Goal: Entertainment & Leisure: Consume media (video, audio)

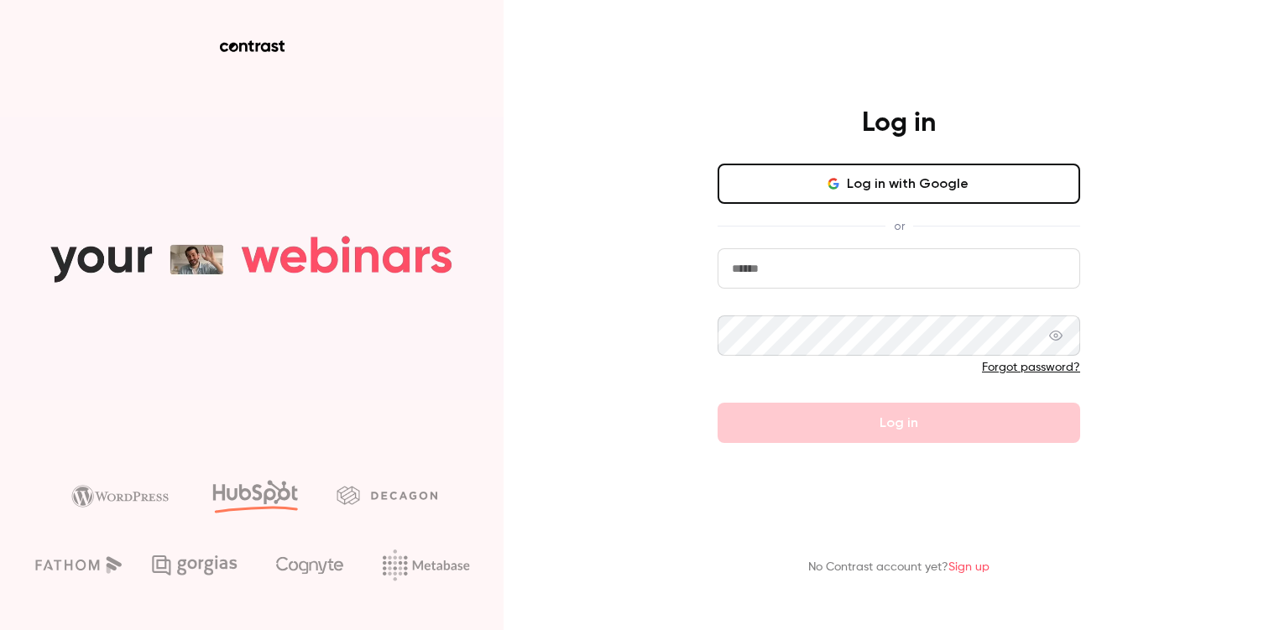
click at [858, 175] on button "Log in with Google" at bounding box center [899, 184] width 363 height 40
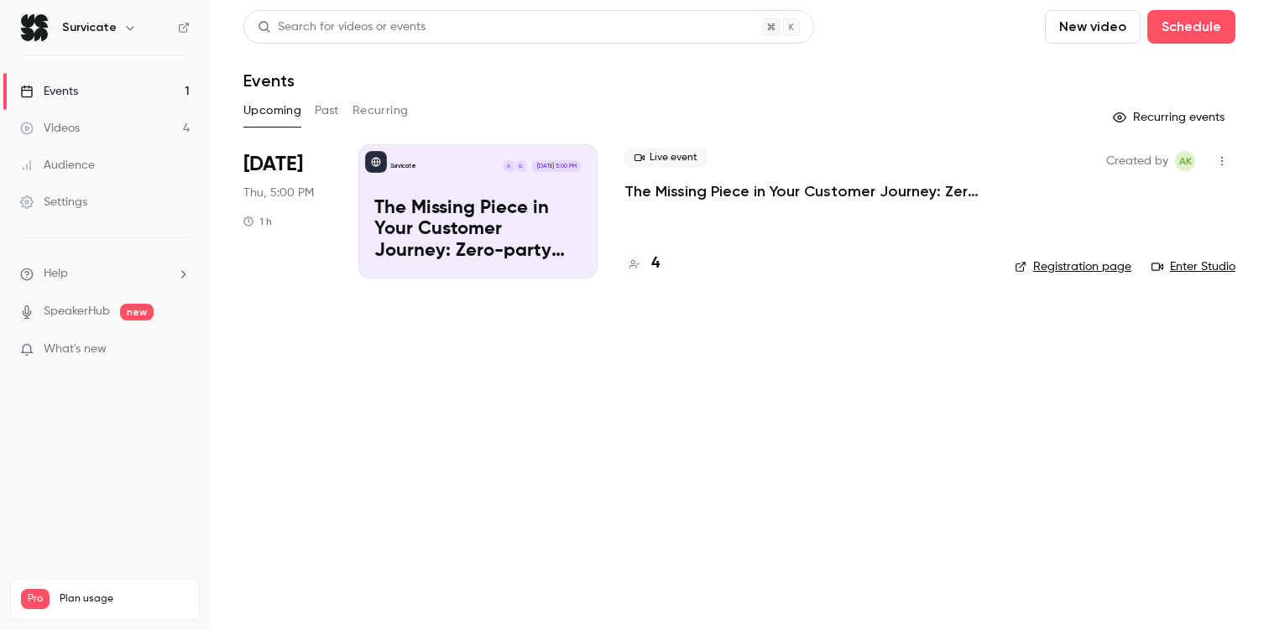
click at [107, 316] on link "SpeakerHub" at bounding box center [77, 312] width 66 height 18
click at [100, 127] on link "Videos 4" at bounding box center [105, 128] width 210 height 37
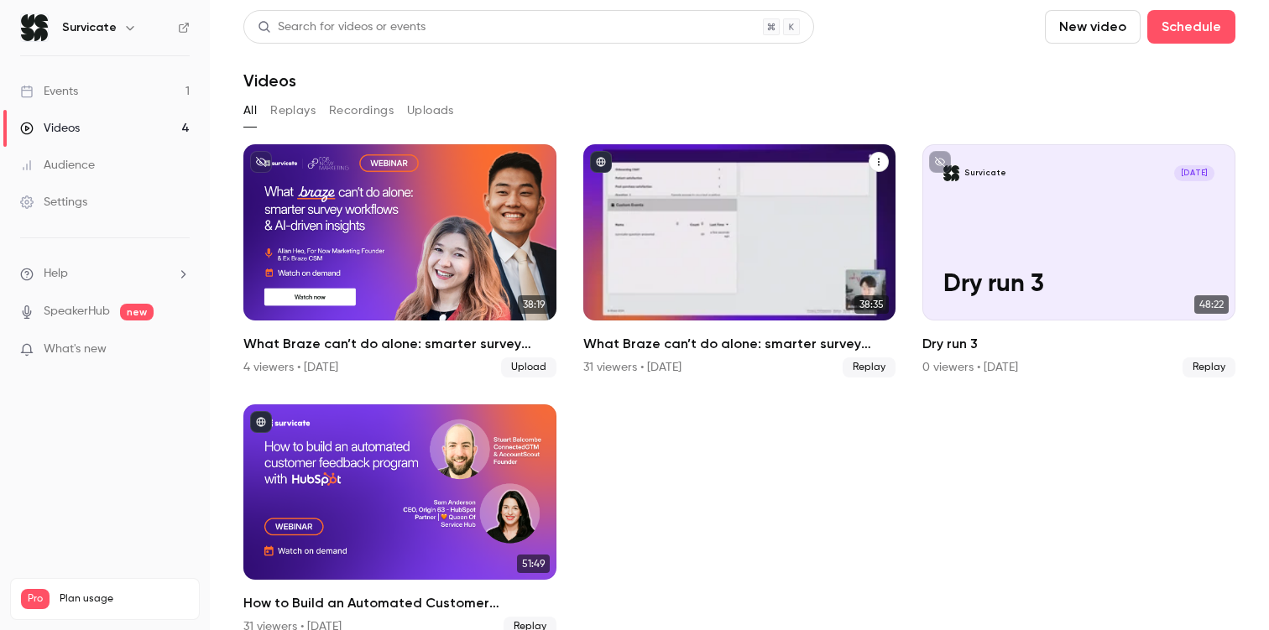
click at [610, 342] on h2 "What Braze can’t do alone: smarter survey workflows & AI-driven insights" at bounding box center [739, 344] width 313 height 20
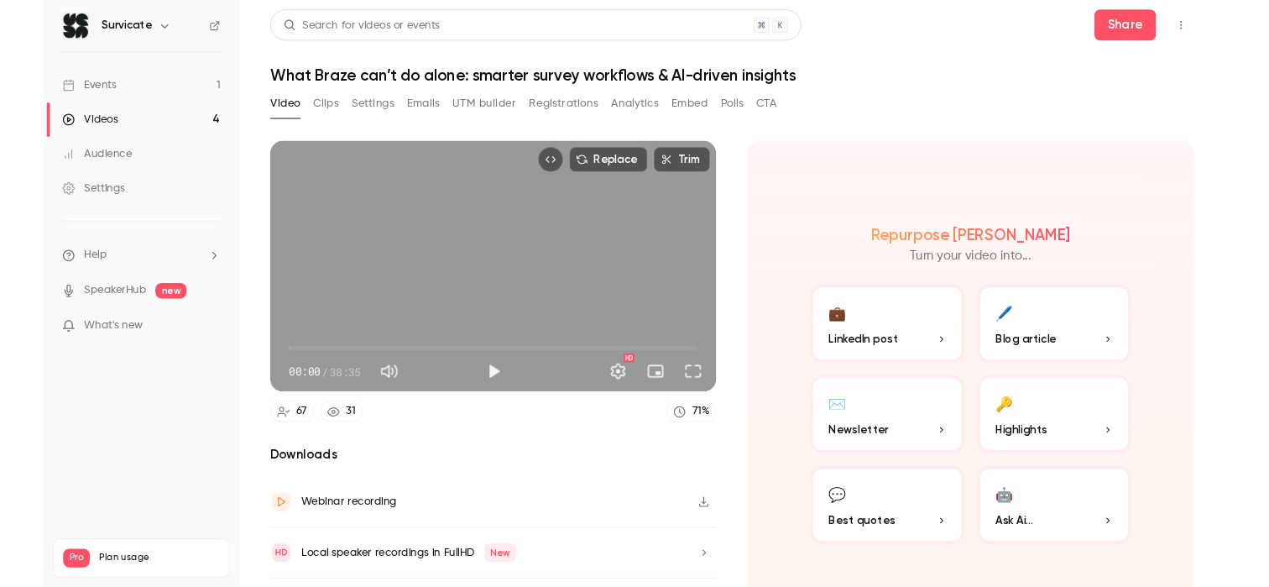
scroll to position [44, 0]
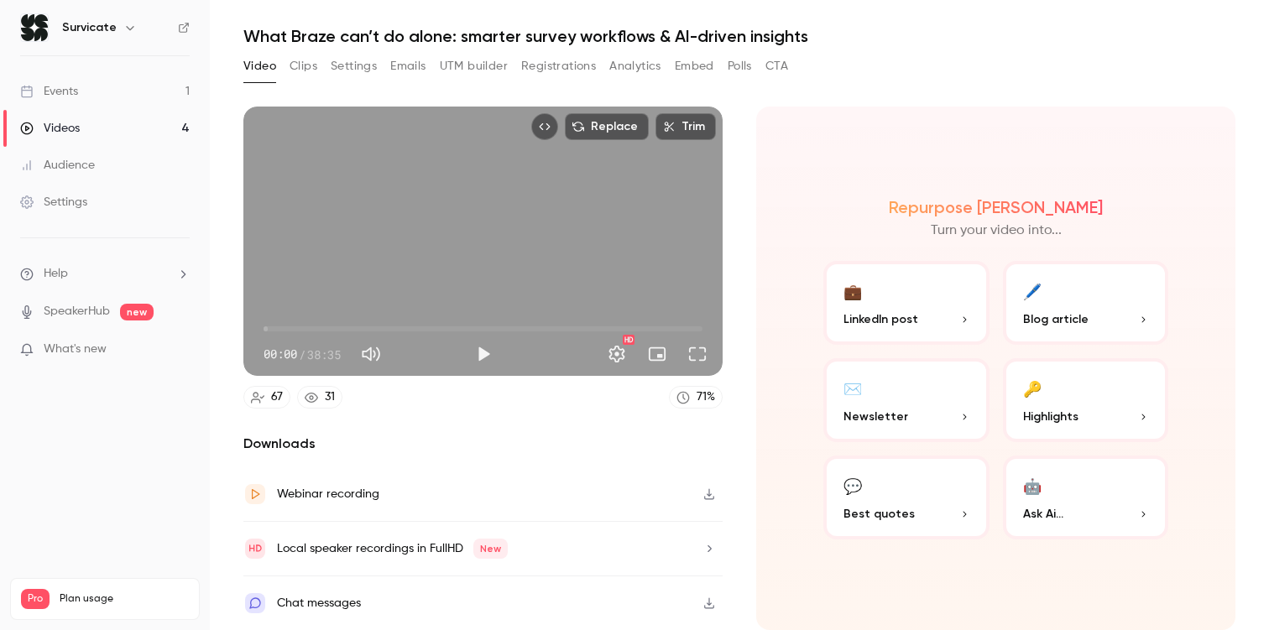
click at [708, 543] on icon "button" at bounding box center [708, 549] width 13 height 12
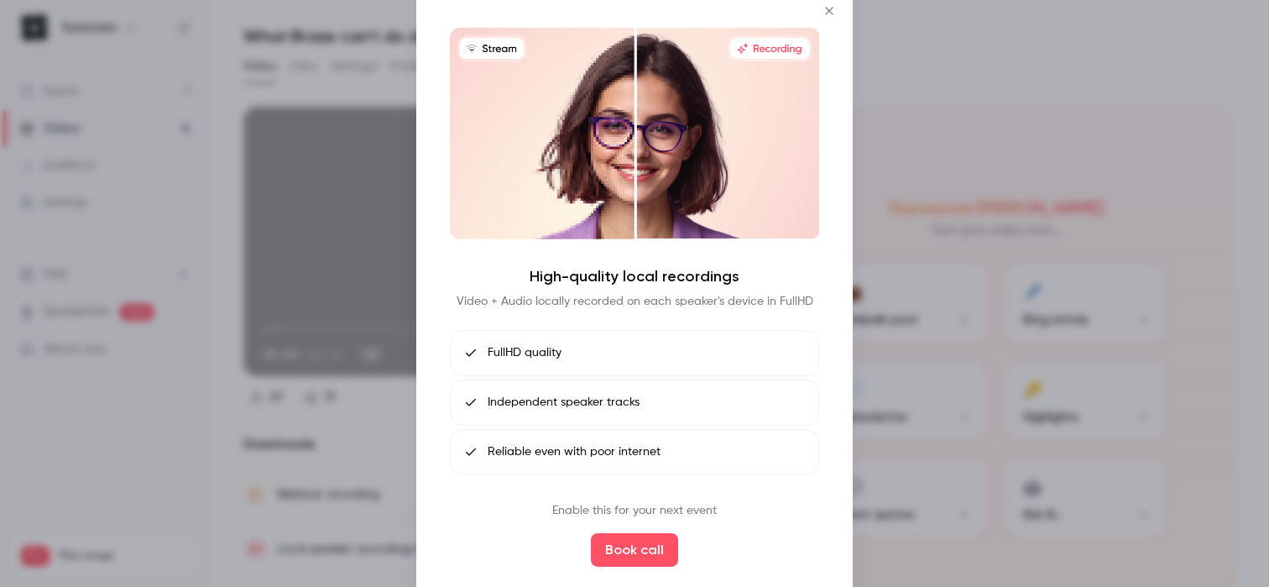
click at [832, 12] on icon "Close" at bounding box center [829, 11] width 8 height 8
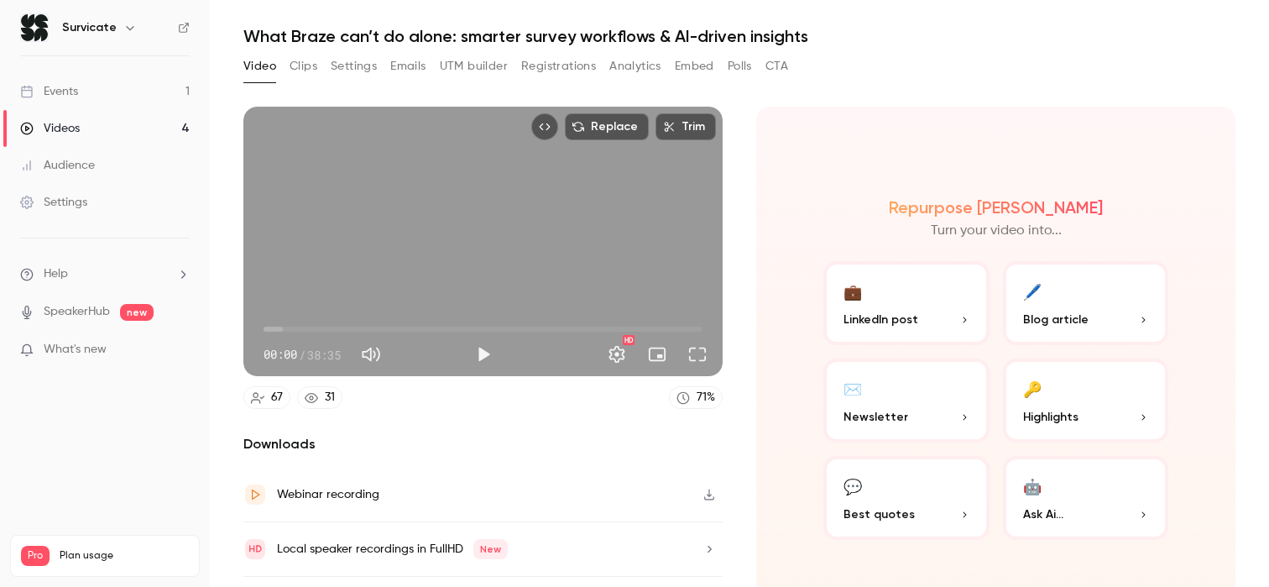
click at [378, 357] on button "Mute" at bounding box center [371, 354] width 34 height 34
type input "*"
click at [475, 359] on button "Play" at bounding box center [484, 354] width 34 height 34
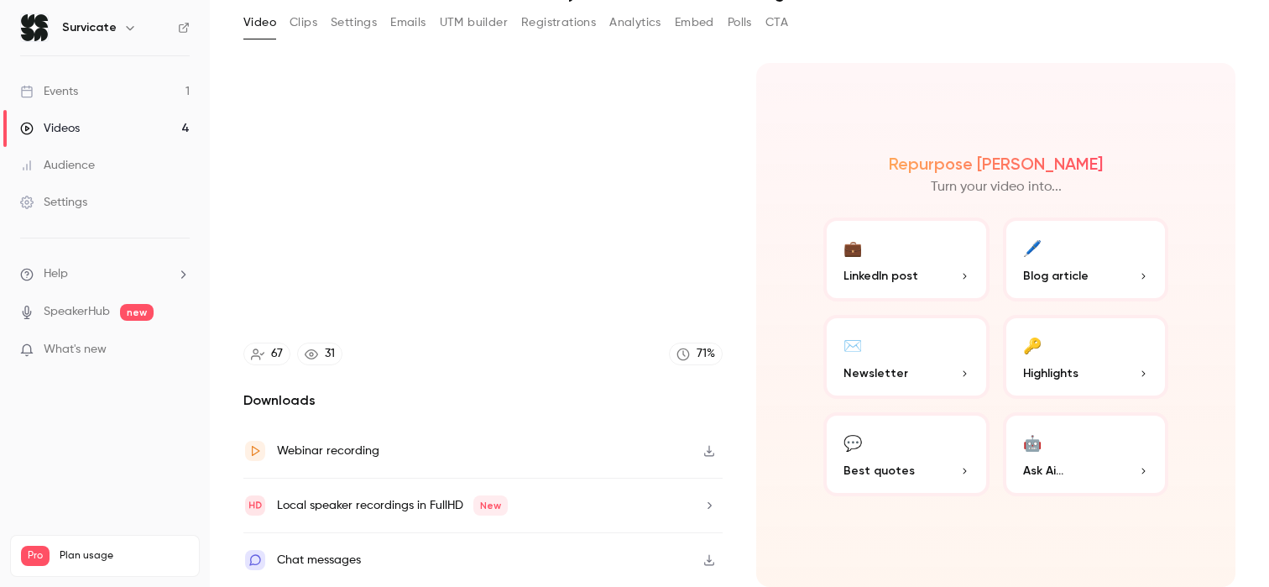
click at [589, 498] on div "Local speaker recordings in FullHD New" at bounding box center [482, 505] width 479 height 55
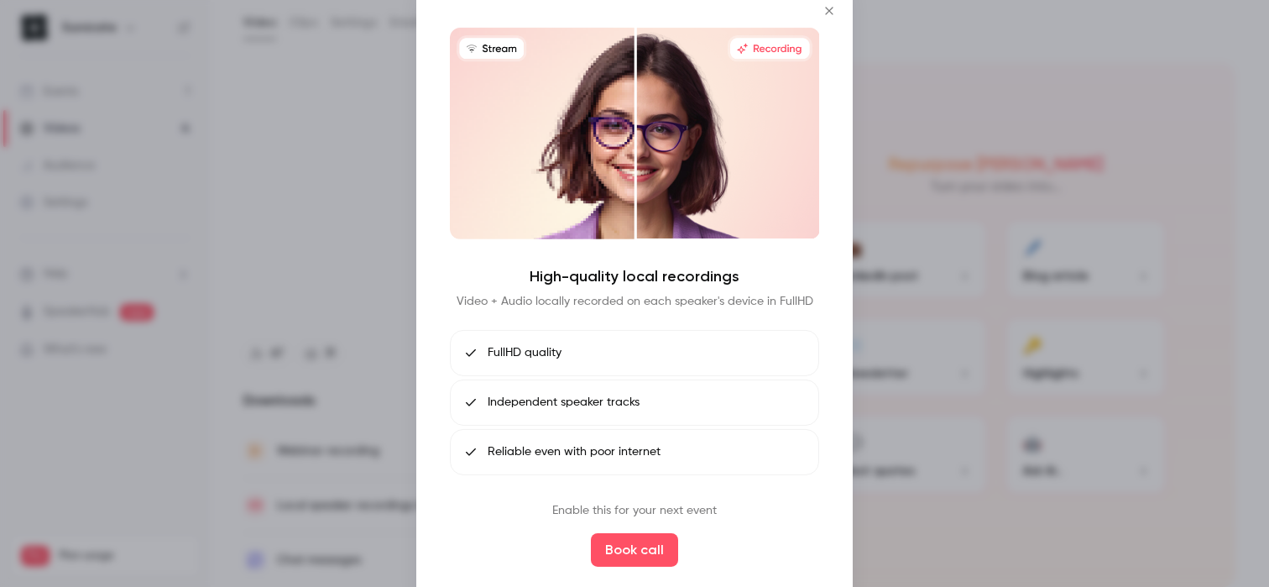
type input "*****"
